Goal: Transaction & Acquisition: Subscribe to service/newsletter

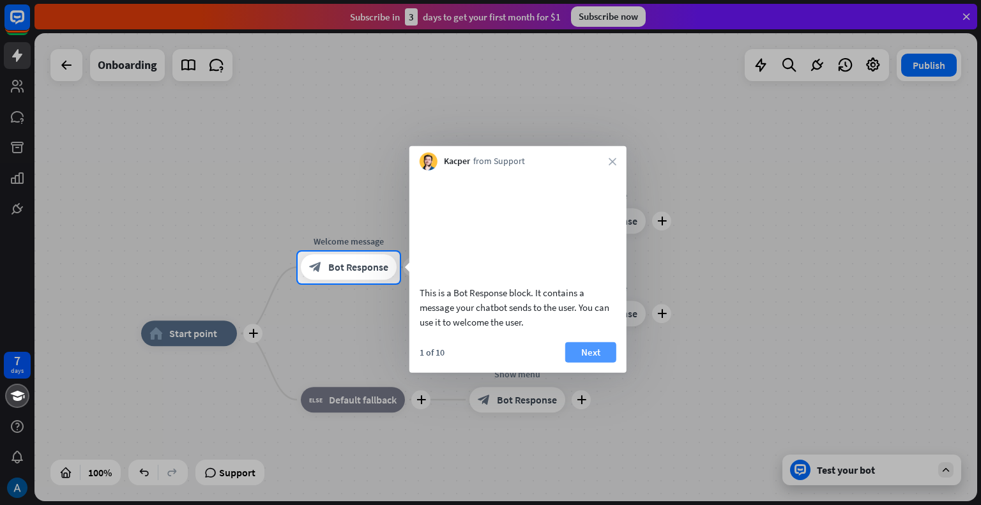
click at [601, 362] on button "Next" at bounding box center [590, 352] width 51 height 20
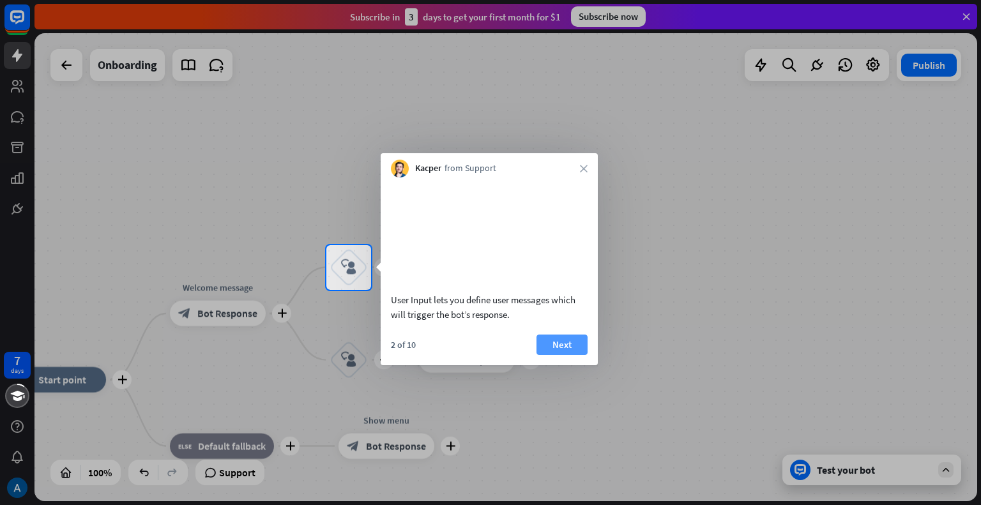
click at [558, 355] on button "Next" at bounding box center [562, 345] width 51 height 20
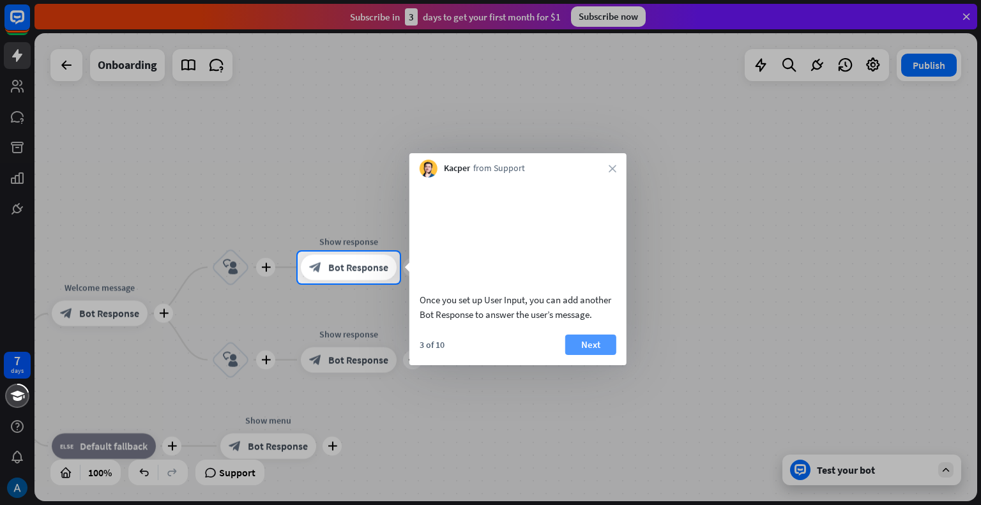
click at [593, 355] on button "Next" at bounding box center [590, 345] width 51 height 20
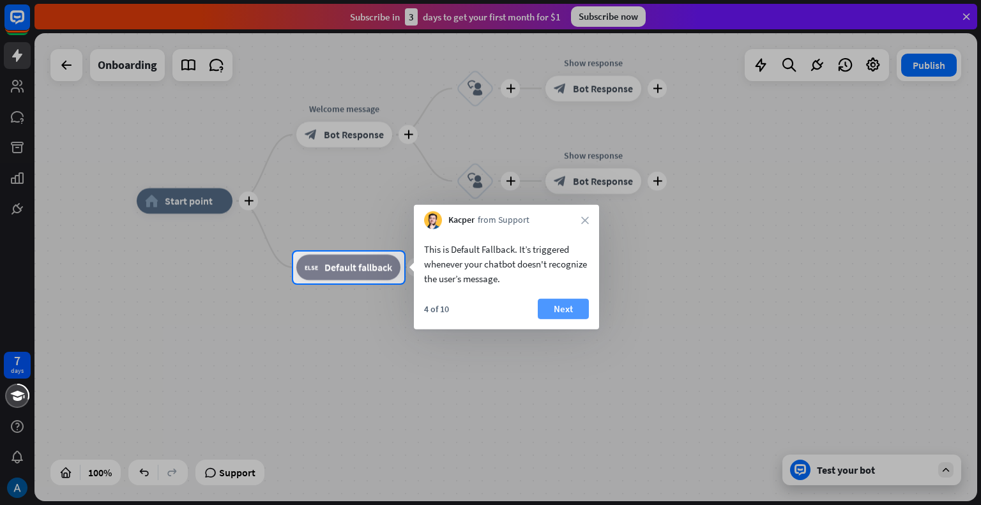
click at [565, 307] on button "Next" at bounding box center [563, 309] width 51 height 20
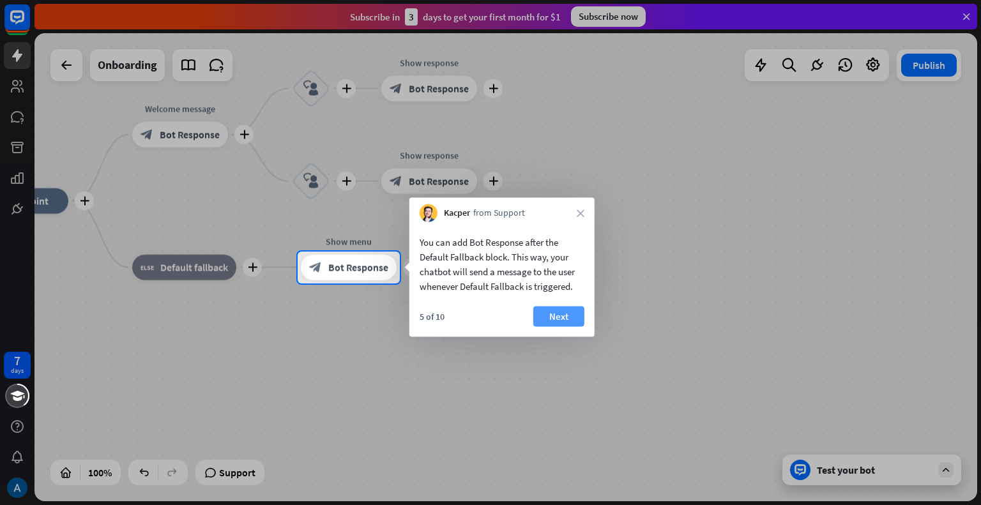
click at [572, 309] on button "Next" at bounding box center [558, 317] width 51 height 20
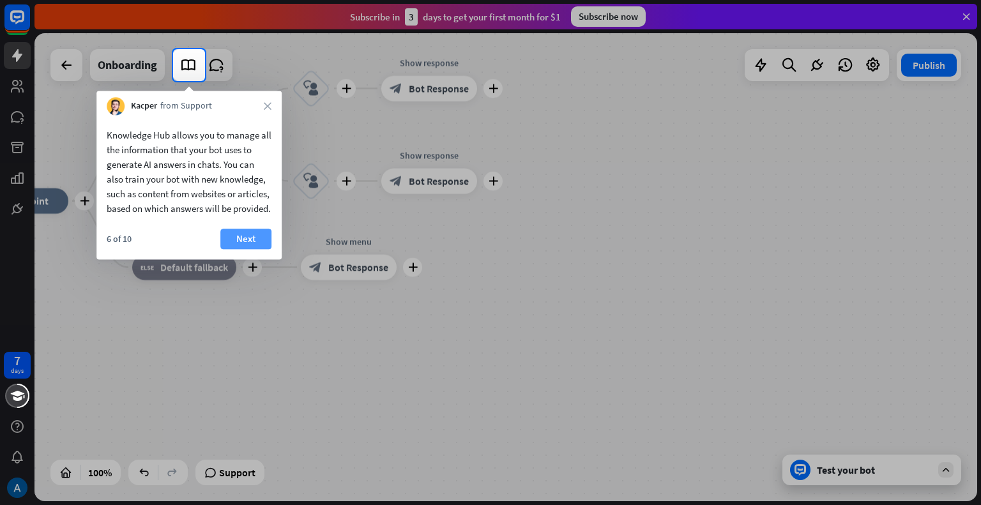
click at [239, 249] on button "Next" at bounding box center [245, 239] width 51 height 20
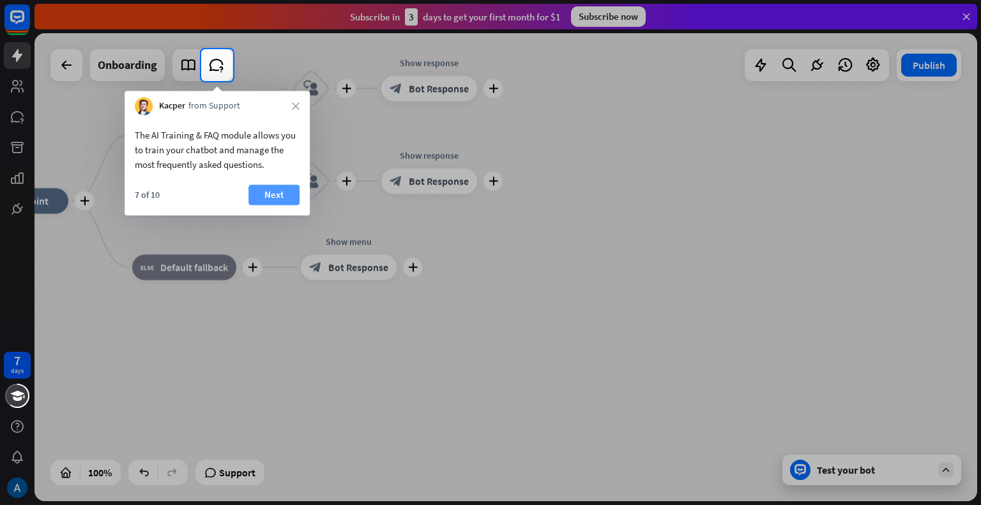
click at [269, 199] on button "Next" at bounding box center [274, 195] width 51 height 20
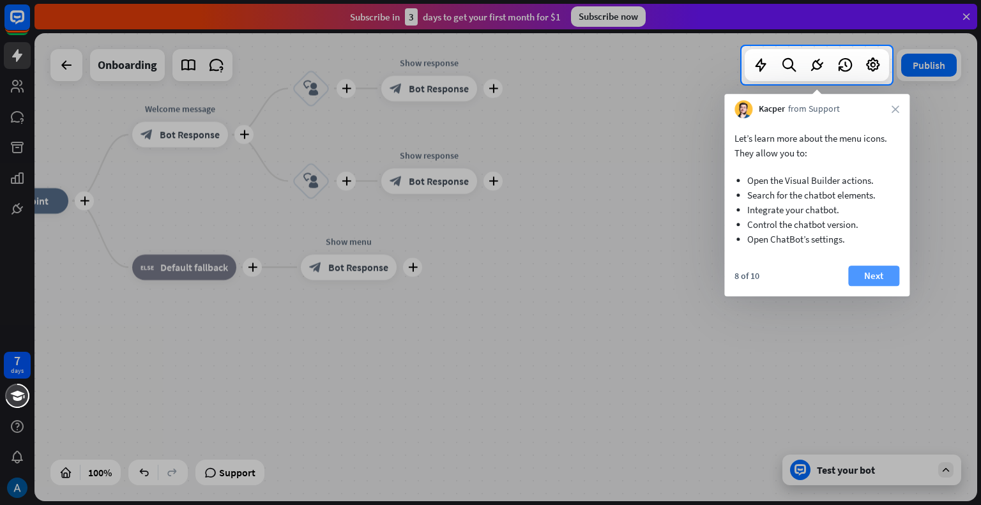
click at [877, 279] on button "Next" at bounding box center [873, 276] width 51 height 20
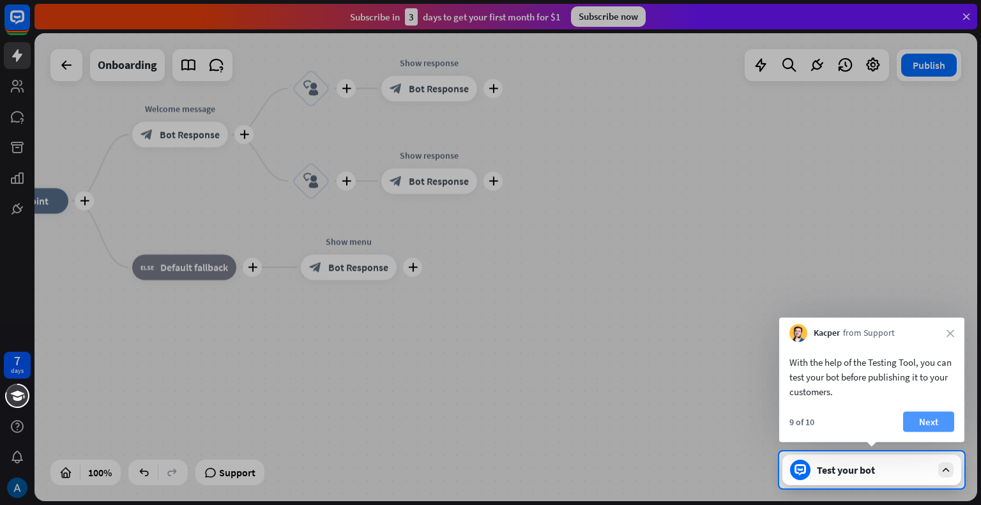
click at [928, 417] on button "Next" at bounding box center [928, 422] width 51 height 20
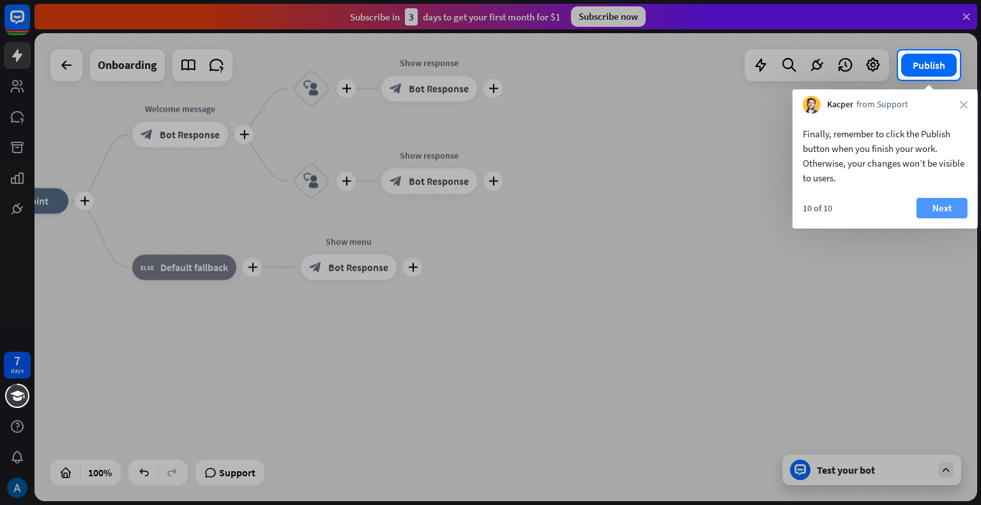
click at [951, 206] on button "Next" at bounding box center [942, 208] width 51 height 20
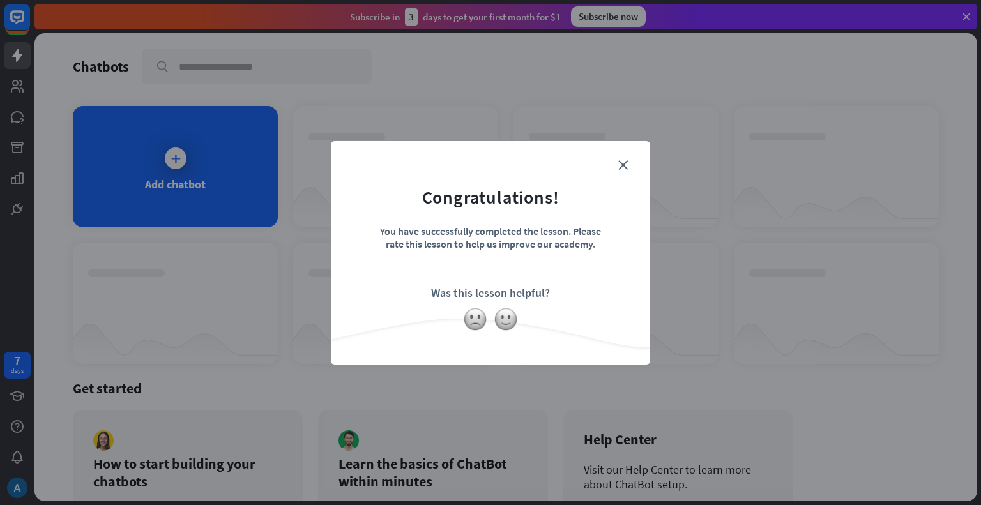
click at [617, 164] on form "Congratulations! You have successfully completed the lesson. Please rate this l…" at bounding box center [491, 233] width 288 height 153
click at [621, 164] on icon "close" at bounding box center [623, 165] width 10 height 10
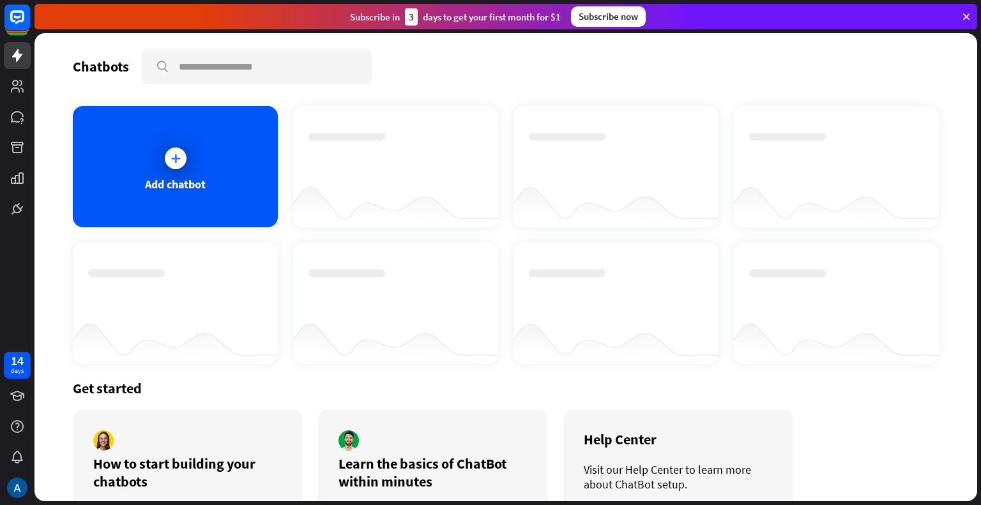
click at [612, 17] on div "Subscribe now" at bounding box center [608, 16] width 75 height 20
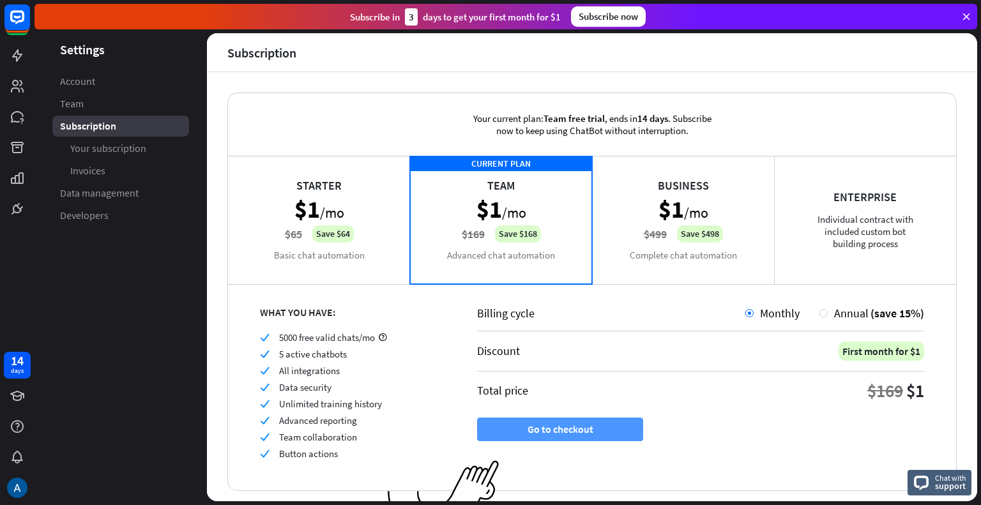
click at [606, 420] on button "Go to checkout" at bounding box center [560, 430] width 166 height 24
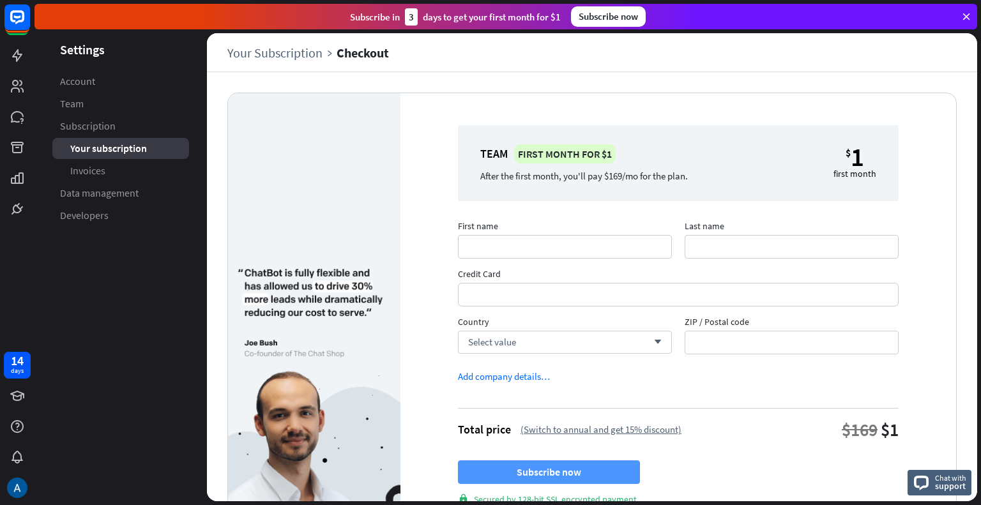
click at [595, 467] on button "Subscribe now" at bounding box center [549, 473] width 182 height 24
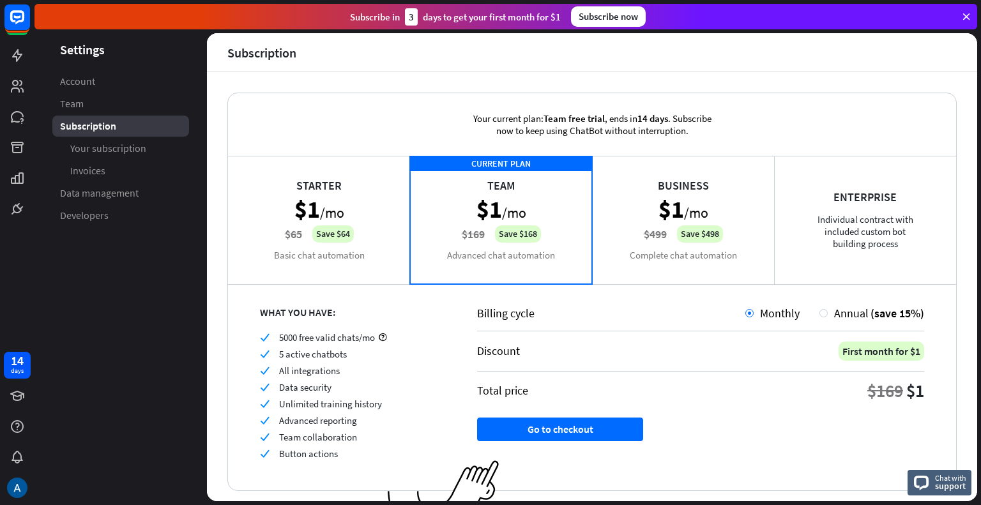
click at [880, 204] on div "Enterprise Individual contract with included custom bot building process" at bounding box center [865, 220] width 182 height 128
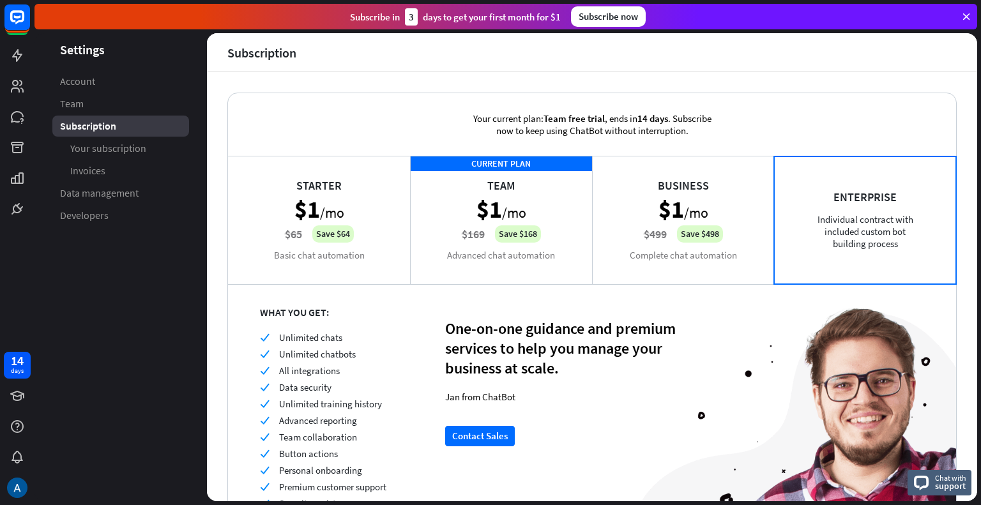
click at [707, 213] on div "Business $1 /mo $499 Save $498 Complete chat automation" at bounding box center [683, 220] width 182 height 128
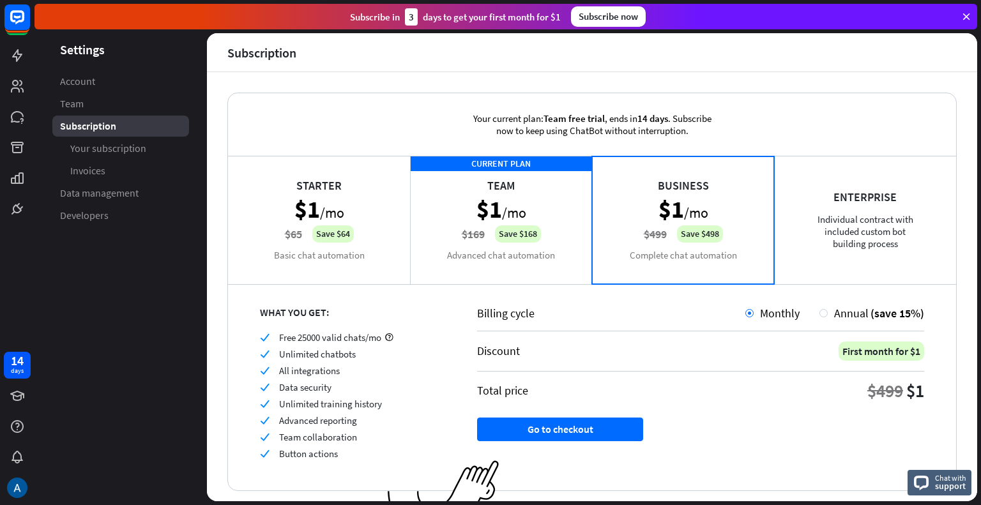
click at [313, 213] on div "Starter $1 /mo $65 Save $64 Basic chat automation" at bounding box center [319, 220] width 182 height 128
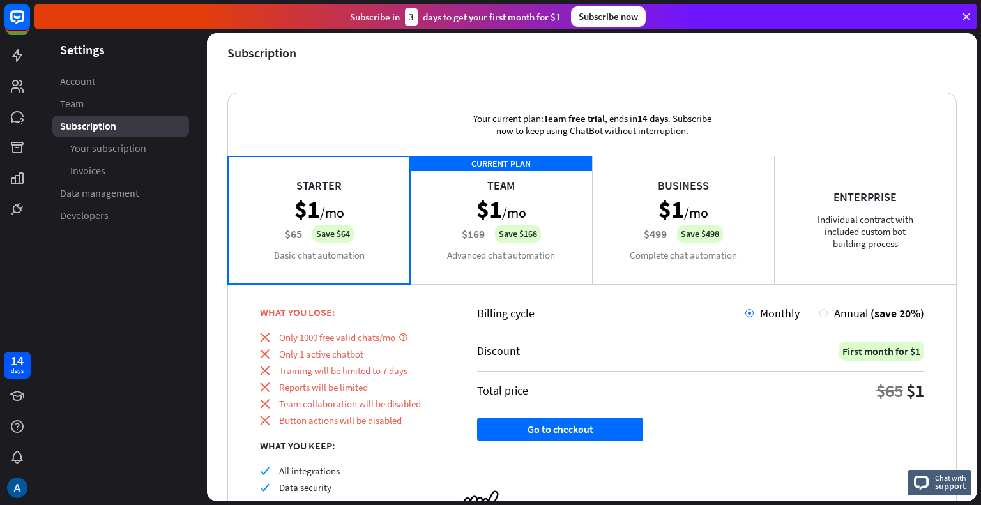
click at [557, 220] on div "CURRENT PLAN Team $1 /mo $169 Save $168 Advanced chat automation" at bounding box center [501, 220] width 182 height 128
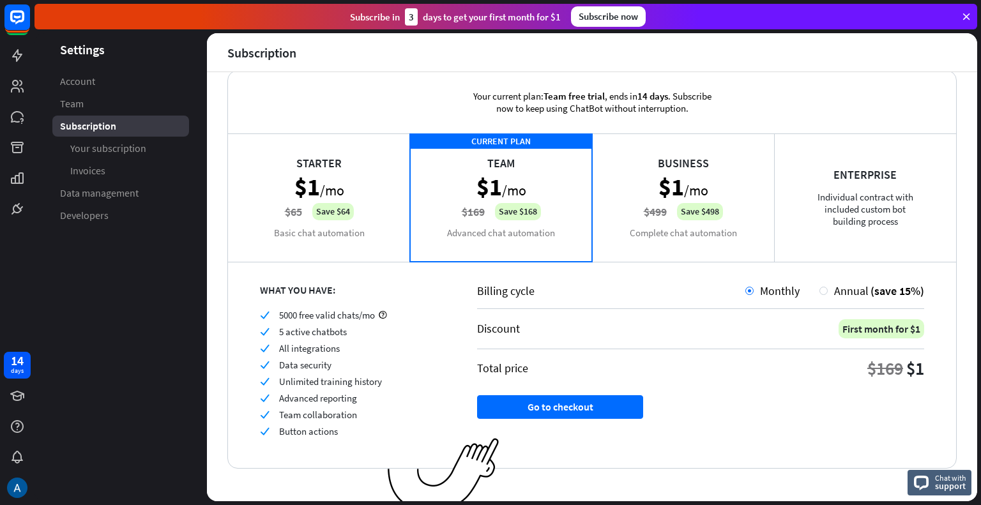
scroll to position [33, 0]
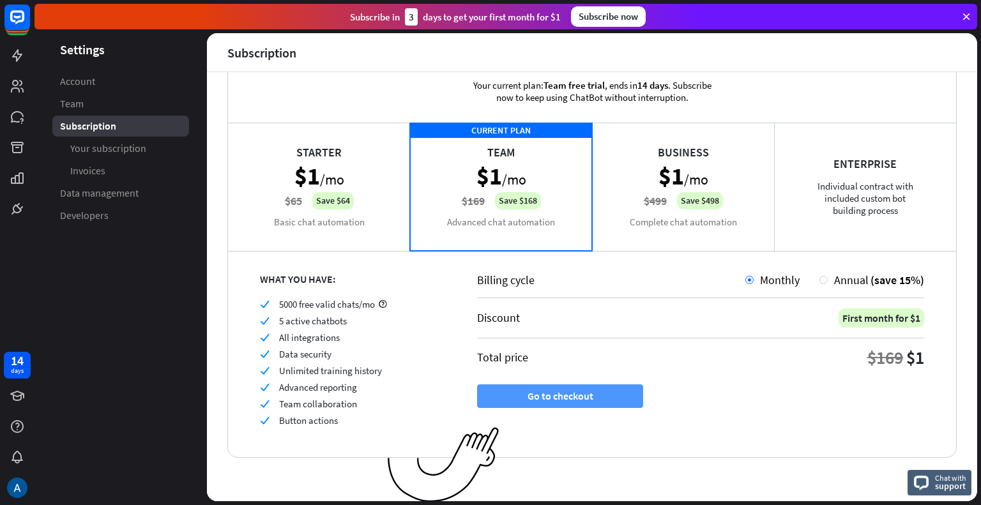
click at [602, 400] on button "Go to checkout" at bounding box center [560, 397] width 166 height 24
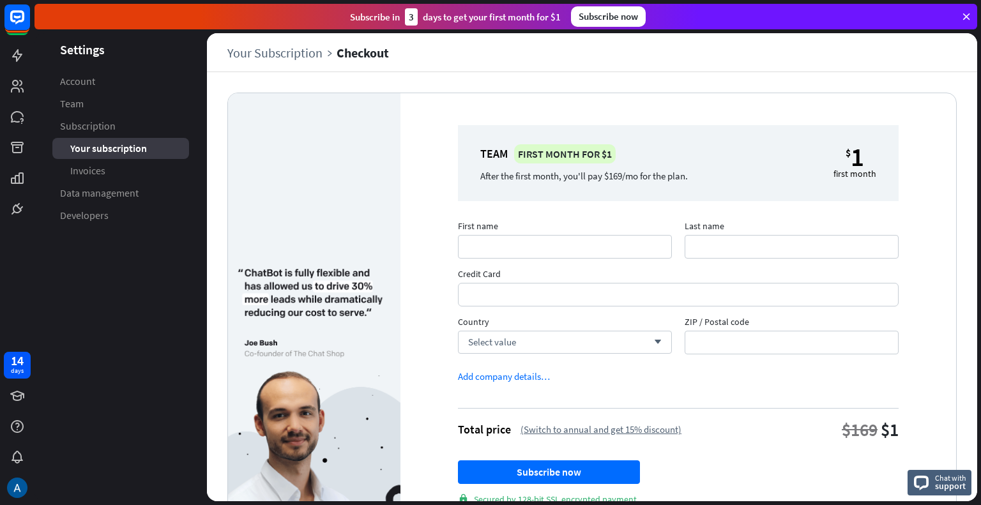
click at [588, 235] on div at bounding box center [565, 247] width 214 height 24
click at [588, 235] on input "First name" at bounding box center [565, 247] width 214 height 24
type input "*******"
click at [753, 250] on input "Last name" at bounding box center [792, 247] width 214 height 24
type input "*****"
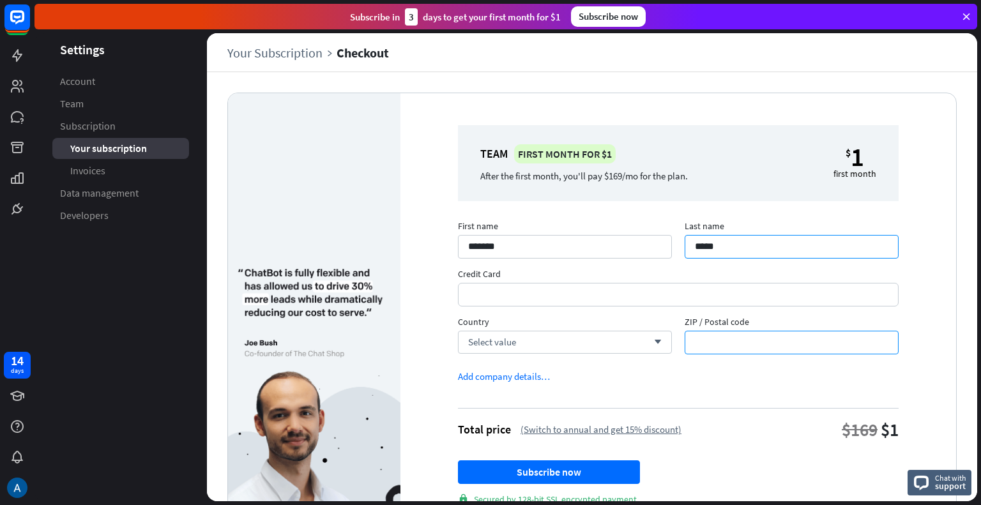
type input "******"
click at [626, 337] on div "Select value arrow_down" at bounding box center [565, 342] width 214 height 23
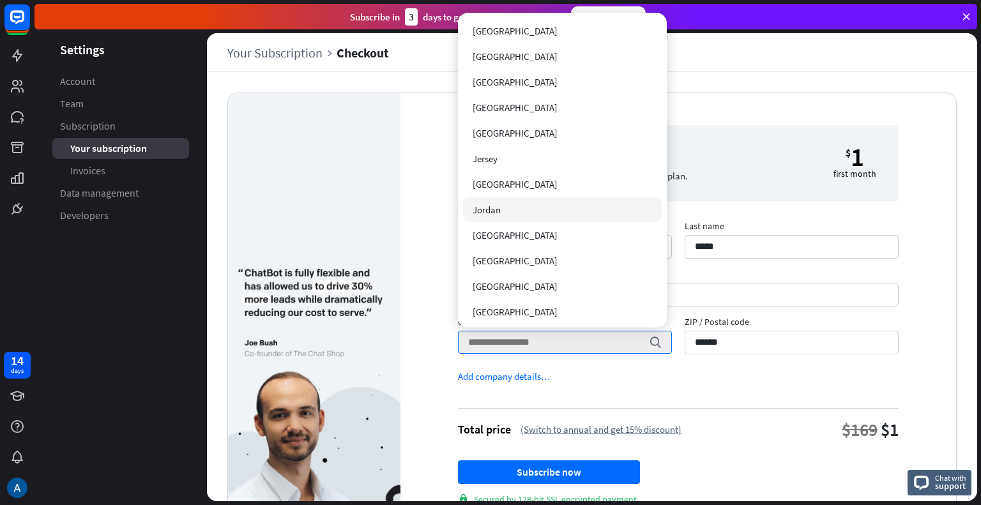
scroll to position [2556, 0]
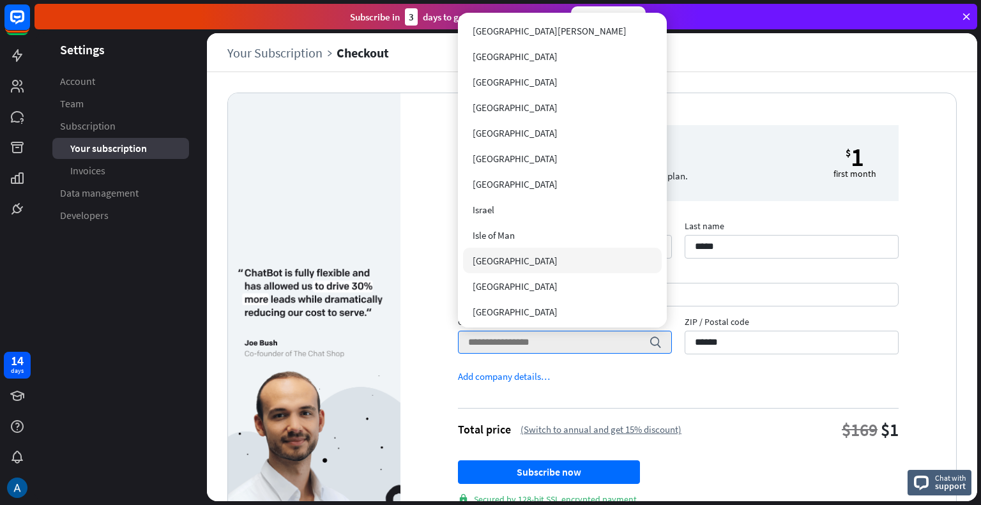
click at [578, 265] on div "[GEOGRAPHIC_DATA]" at bounding box center [562, 261] width 199 height 26
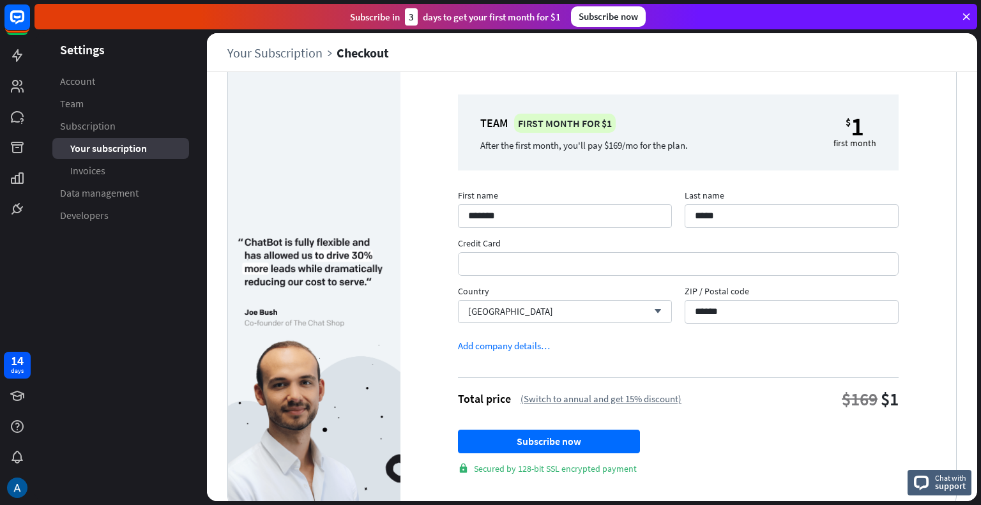
scroll to position [56, 0]
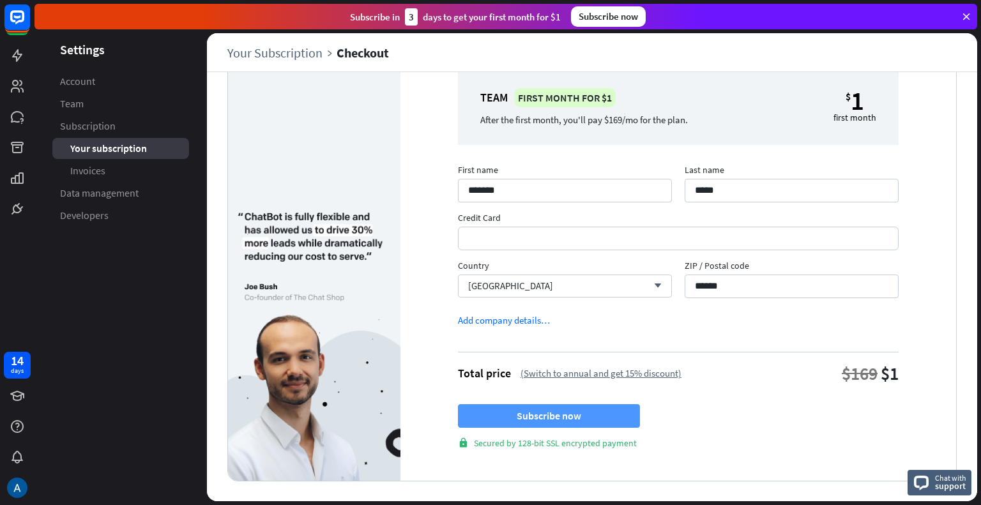
click at [616, 408] on button "Subscribe now" at bounding box center [549, 416] width 182 height 24
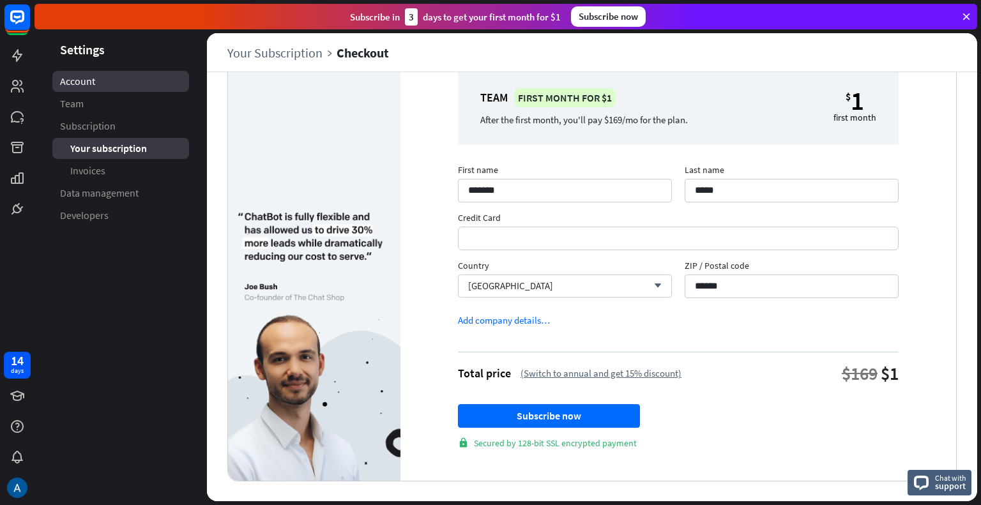
click at [123, 83] on link "Account" at bounding box center [120, 81] width 137 height 21
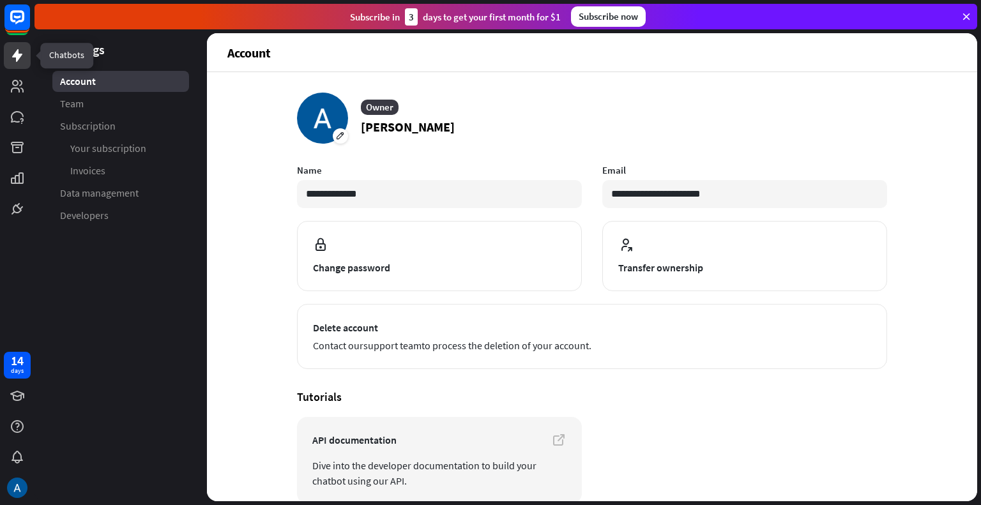
click at [18, 46] on link at bounding box center [17, 55] width 27 height 27
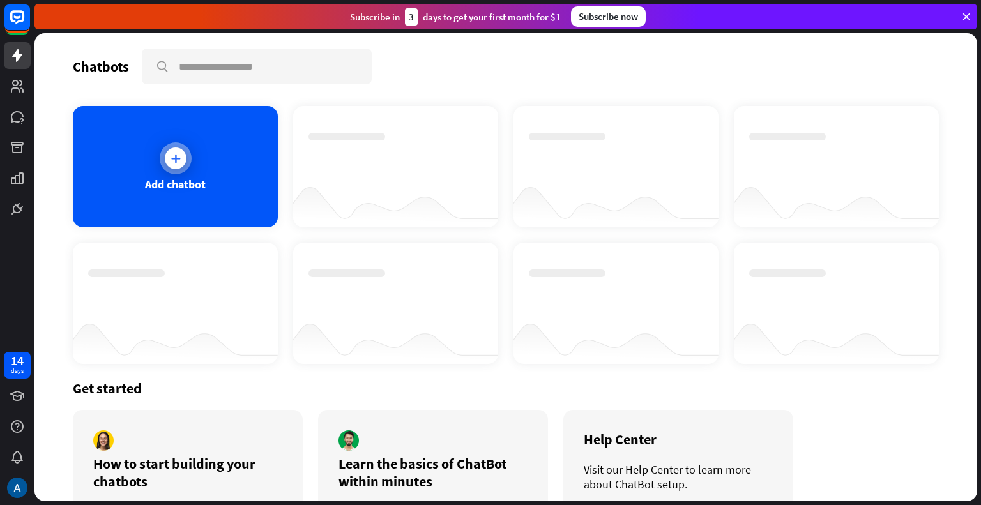
click at [165, 157] on div at bounding box center [176, 159] width 22 height 22
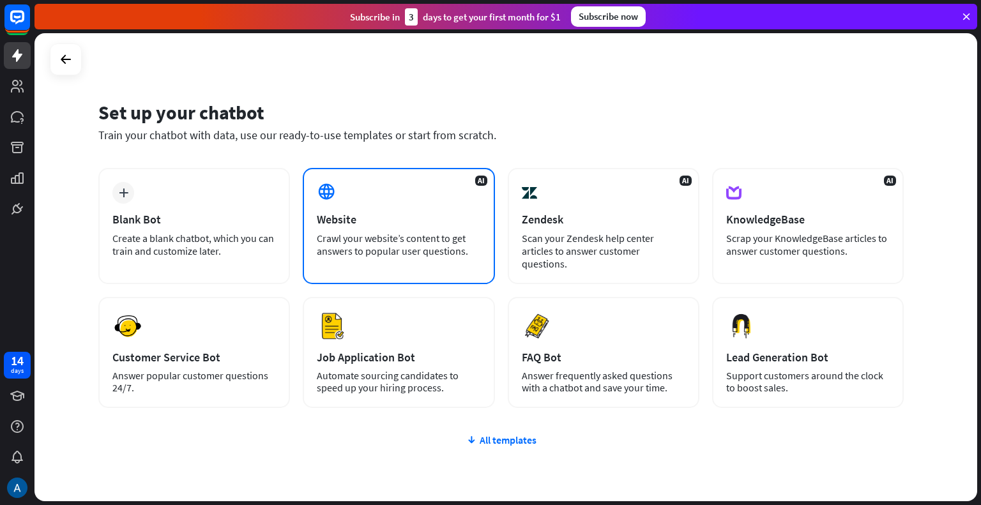
click at [434, 215] on div "Website" at bounding box center [399, 219] width 164 height 15
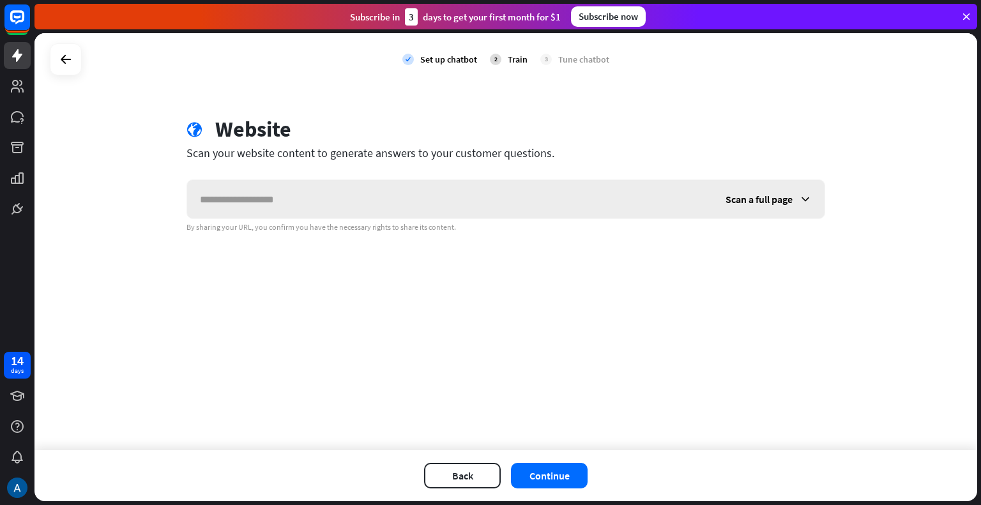
click at [781, 201] on span "Scan a full page" at bounding box center [759, 199] width 67 height 13
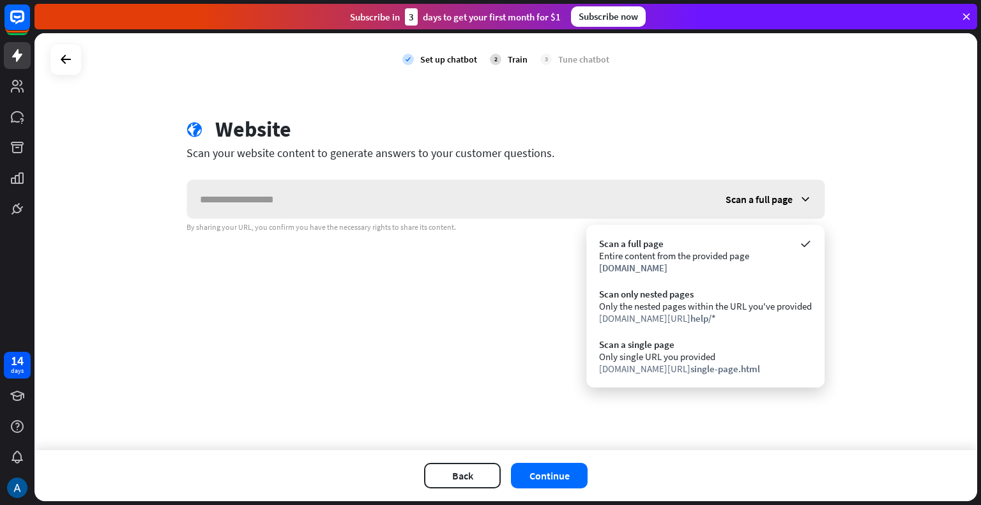
click at [781, 201] on span "Scan a full page" at bounding box center [759, 199] width 67 height 13
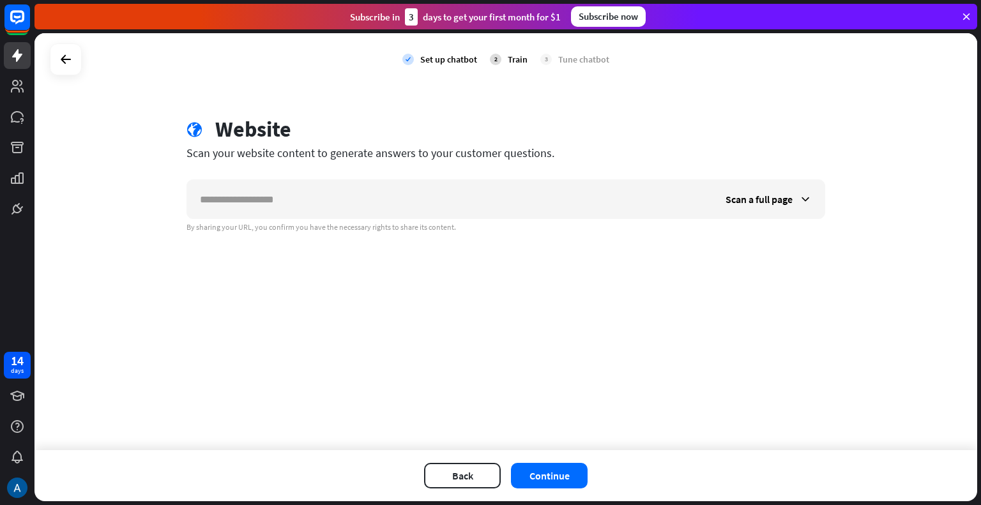
click at [48, 65] on div "check Set up chatbot 2 Train 3 Tune chatbot" at bounding box center [506, 59] width 943 height 52
click at [71, 64] on icon at bounding box center [65, 59] width 15 height 15
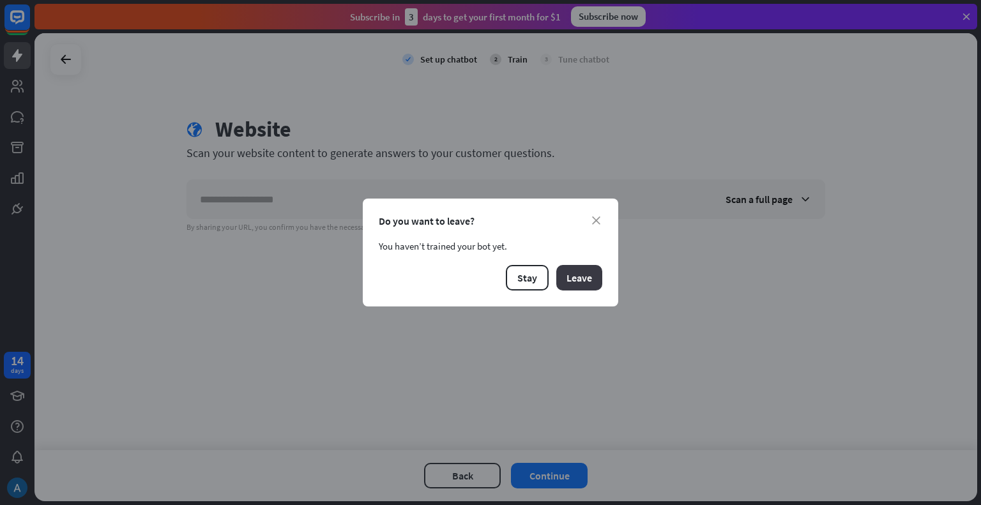
click at [567, 280] on button "Leave" at bounding box center [579, 278] width 46 height 26
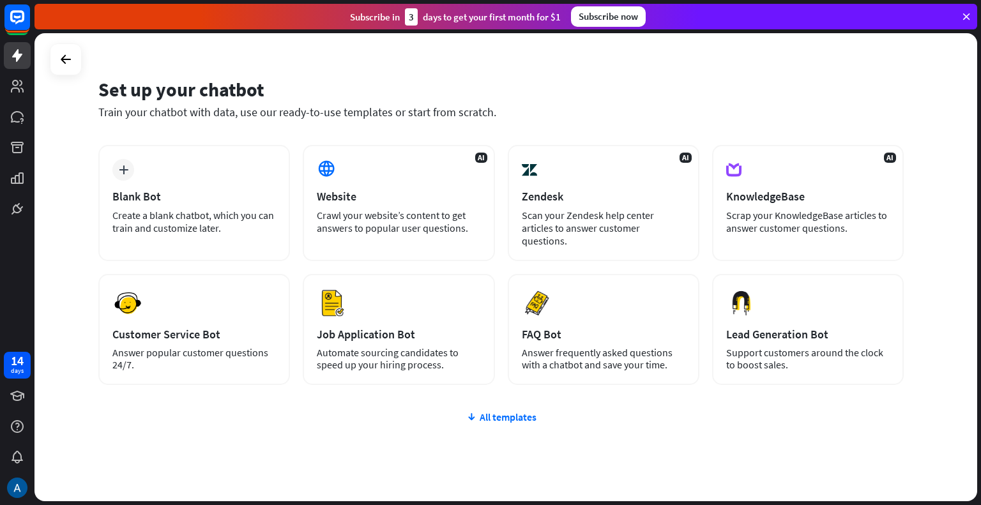
scroll to position [46, 0]
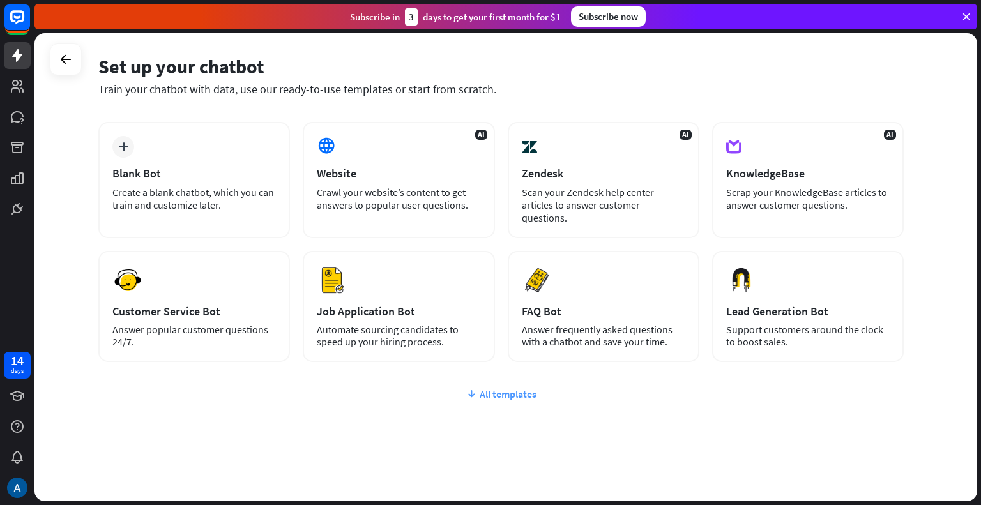
click at [498, 388] on div "All templates" at bounding box center [501, 394] width 806 height 13
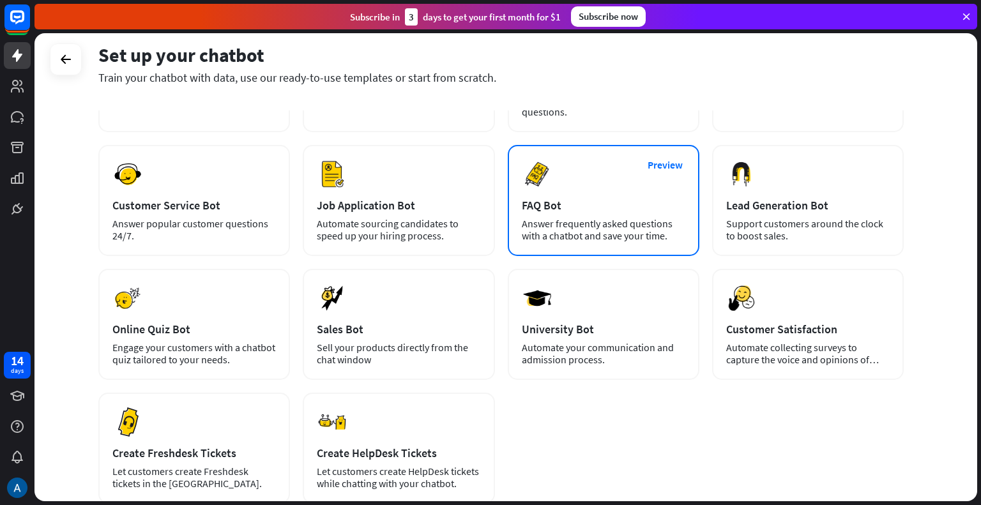
scroll to position [0, 0]
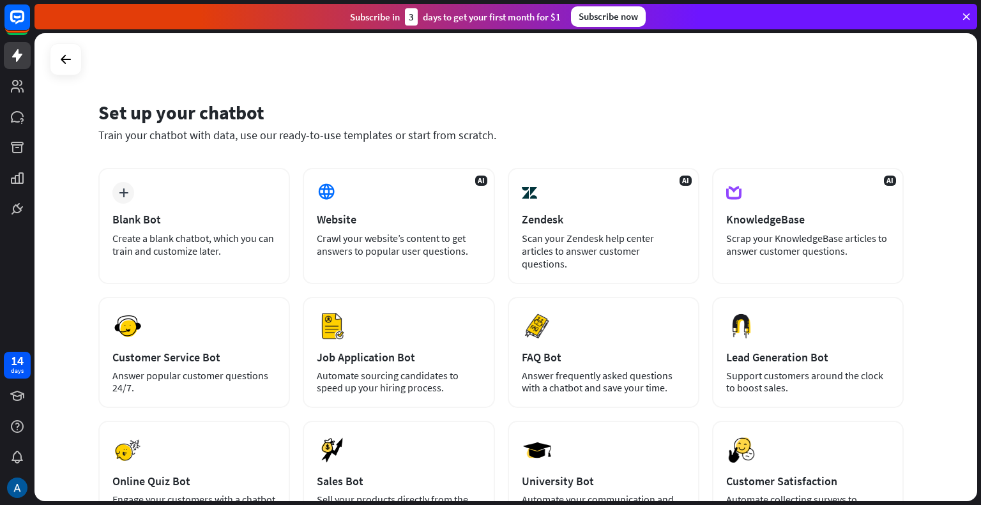
click at [95, 173] on div "Set up your chatbot Train your chatbot with data, use our ready-to-use template…" at bounding box center [506, 267] width 943 height 468
click at [148, 202] on div "plus Blank Bot Create a blank chatbot, which you can train and customize later." at bounding box center [194, 226] width 192 height 116
